Goal: Information Seeking & Learning: Learn about a topic

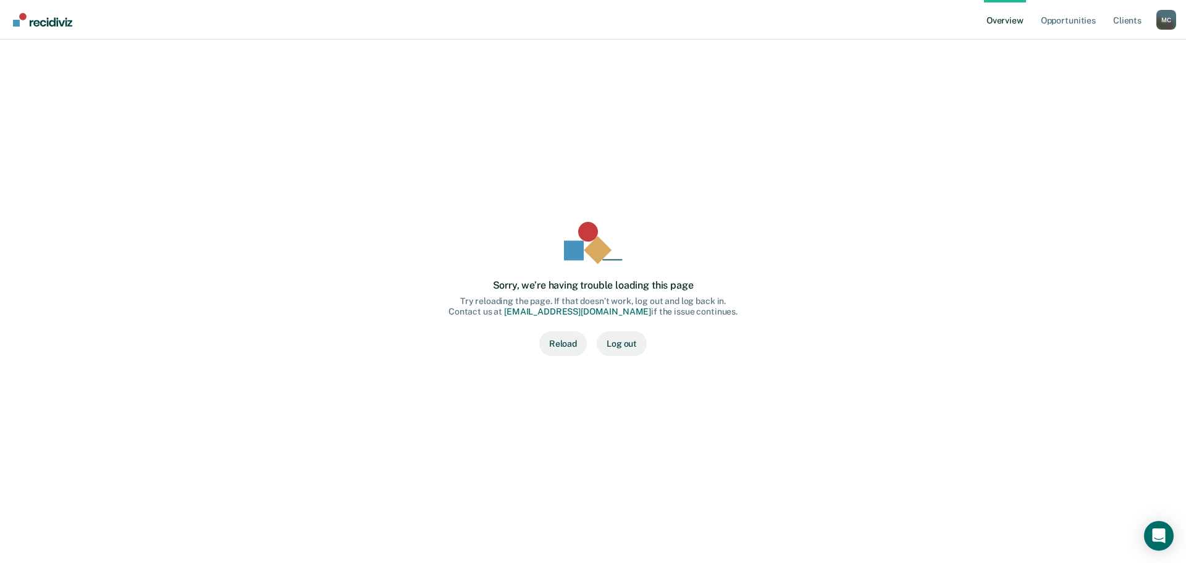
click at [570, 345] on button "Reload" at bounding box center [563, 343] width 48 height 25
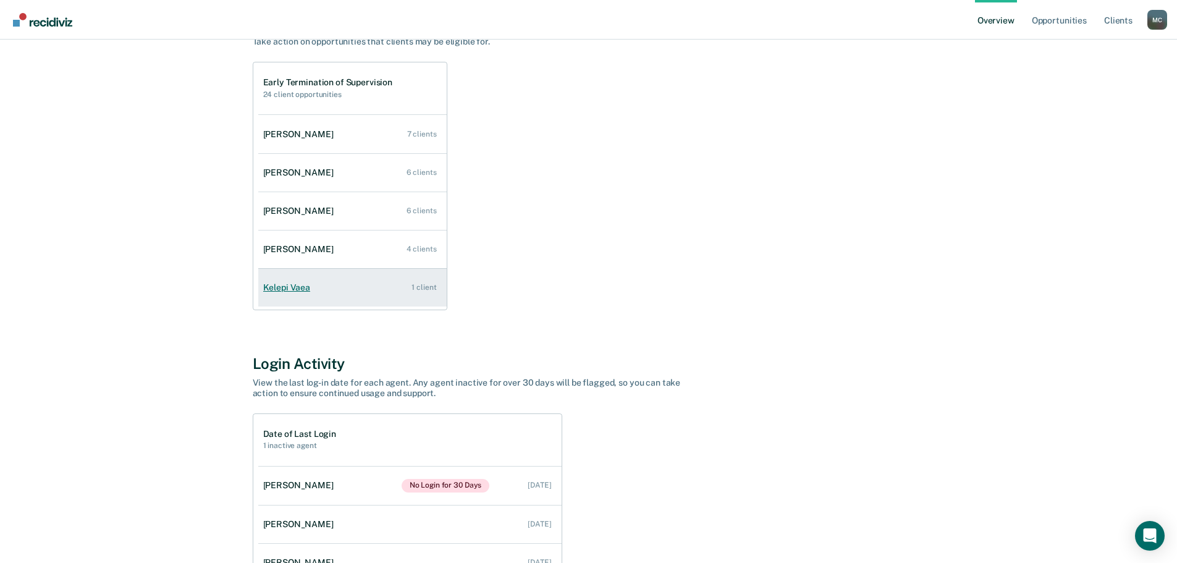
scroll to position [185, 0]
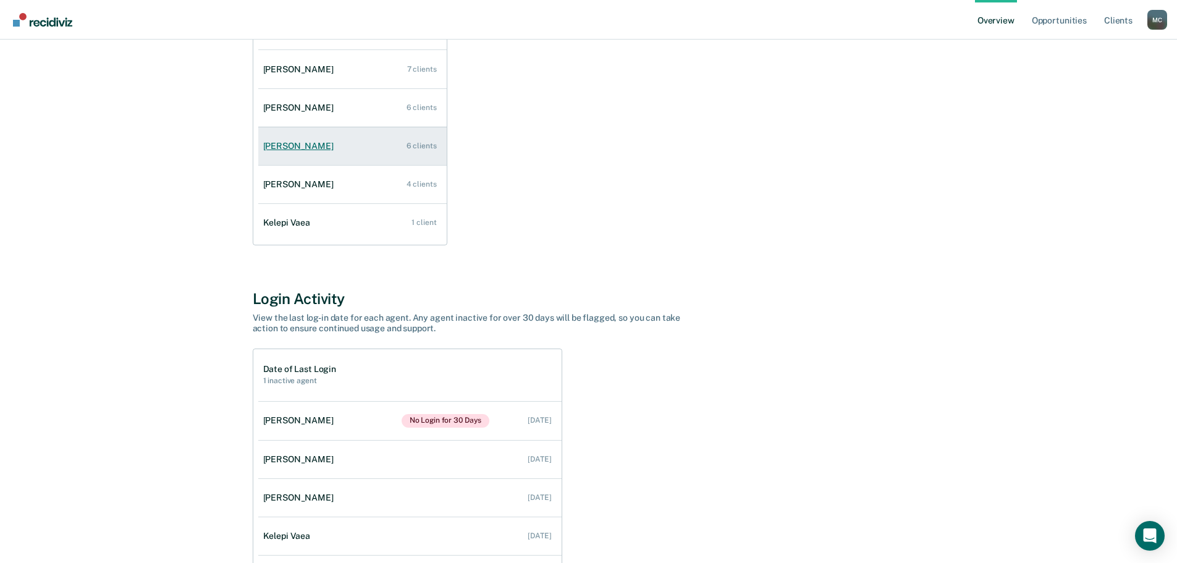
click at [301, 146] on div "[PERSON_NAME]" at bounding box center [300, 146] width 75 height 11
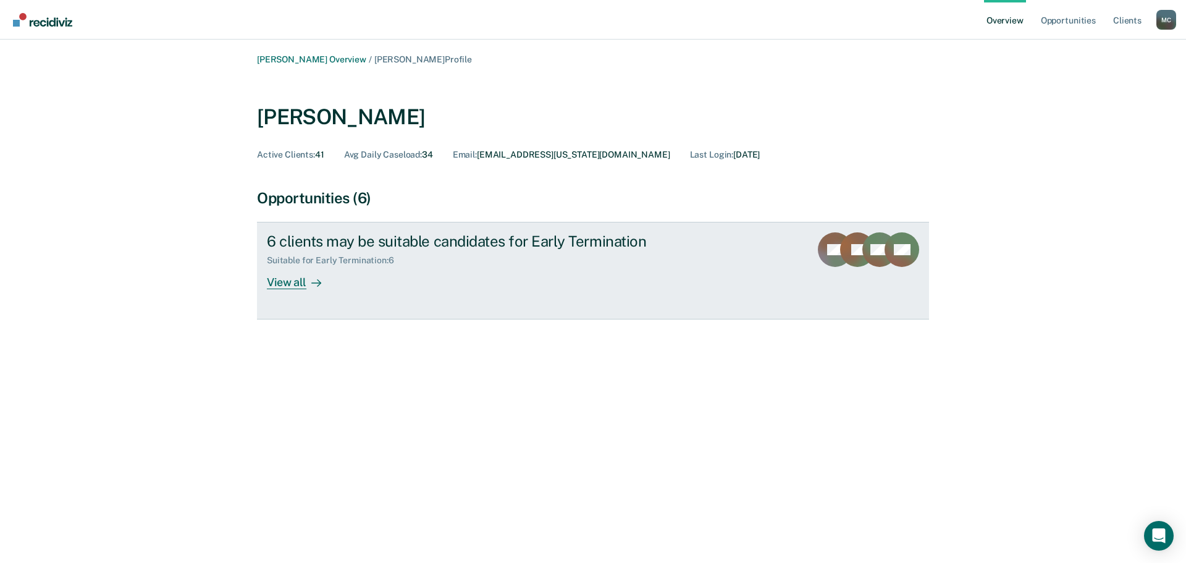
click at [282, 284] on div "View all" at bounding box center [301, 278] width 69 height 24
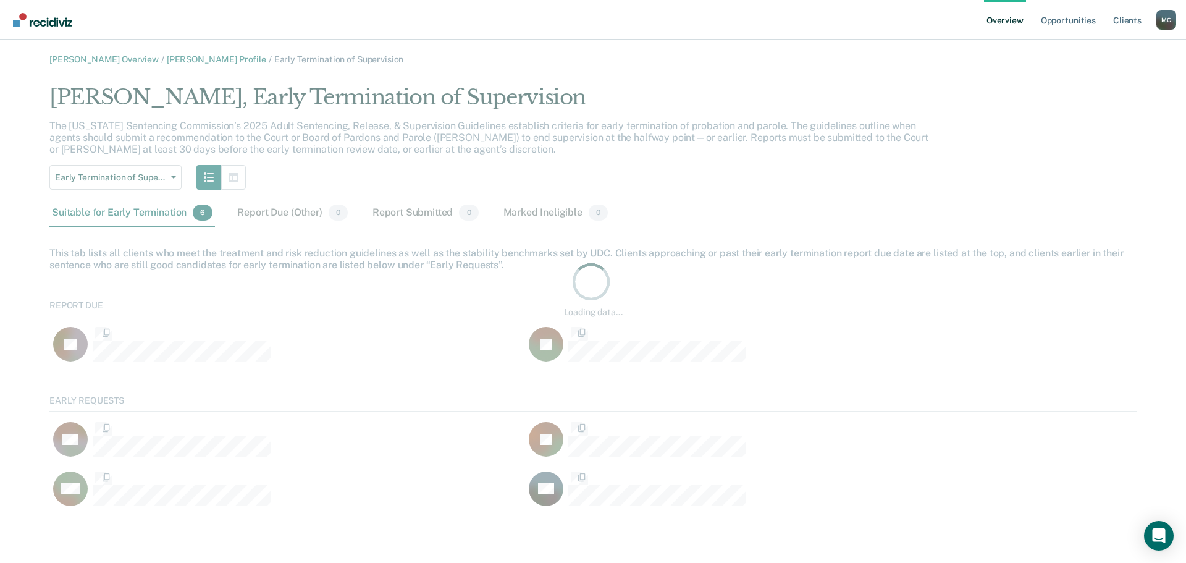
scroll to position [125, 1078]
